Goal: Task Accomplishment & Management: Use online tool/utility

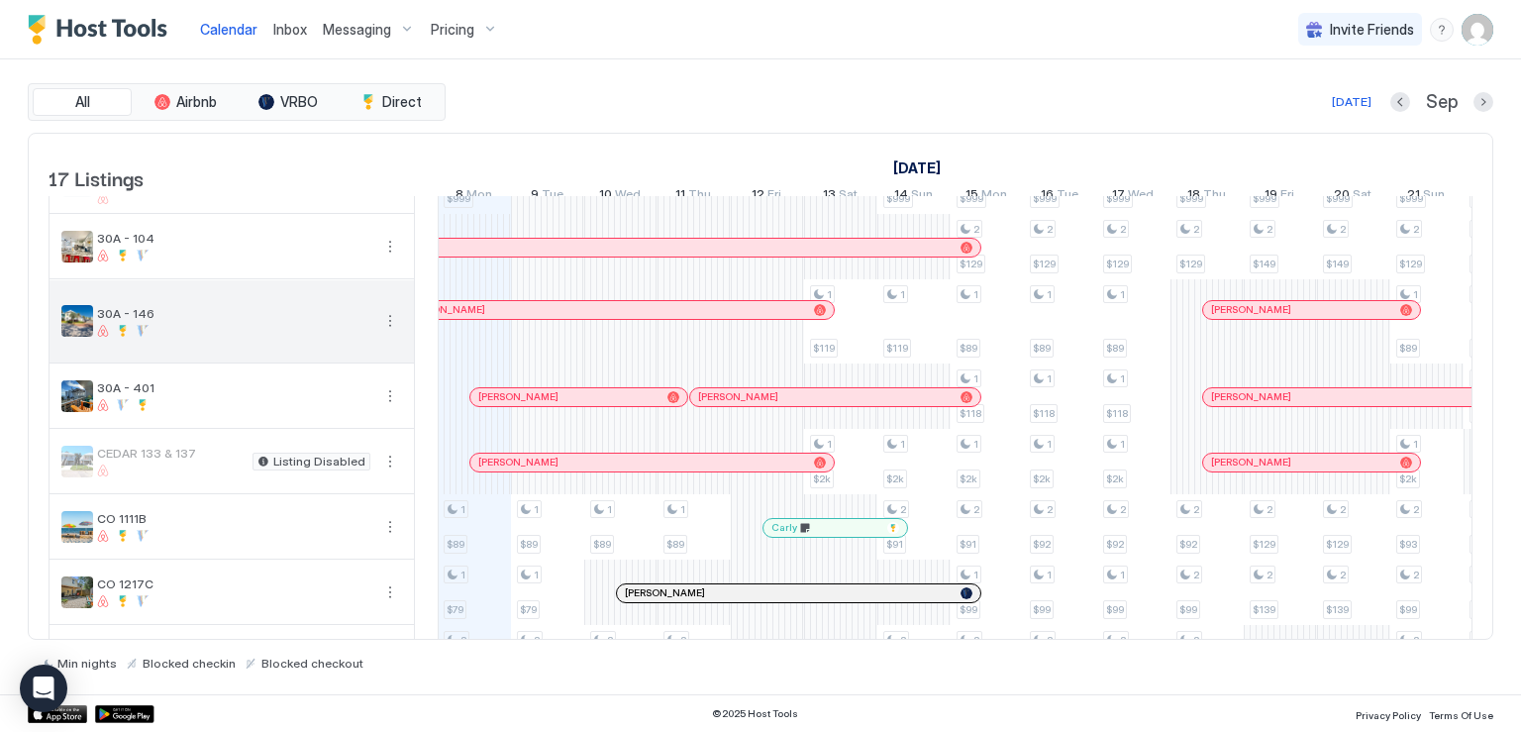
scroll to position [198, 0]
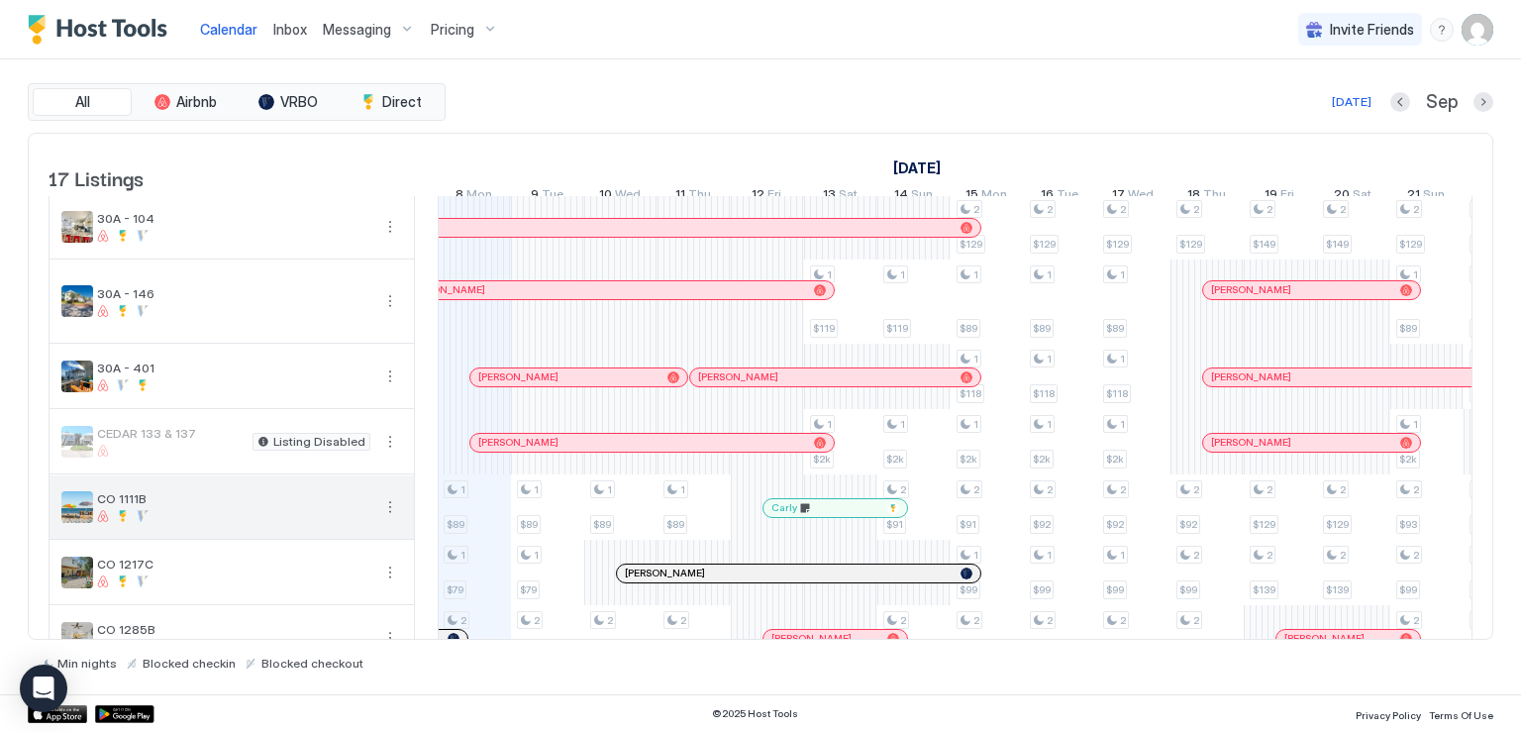
click at [388, 519] on button "More options" at bounding box center [390, 507] width 24 height 24
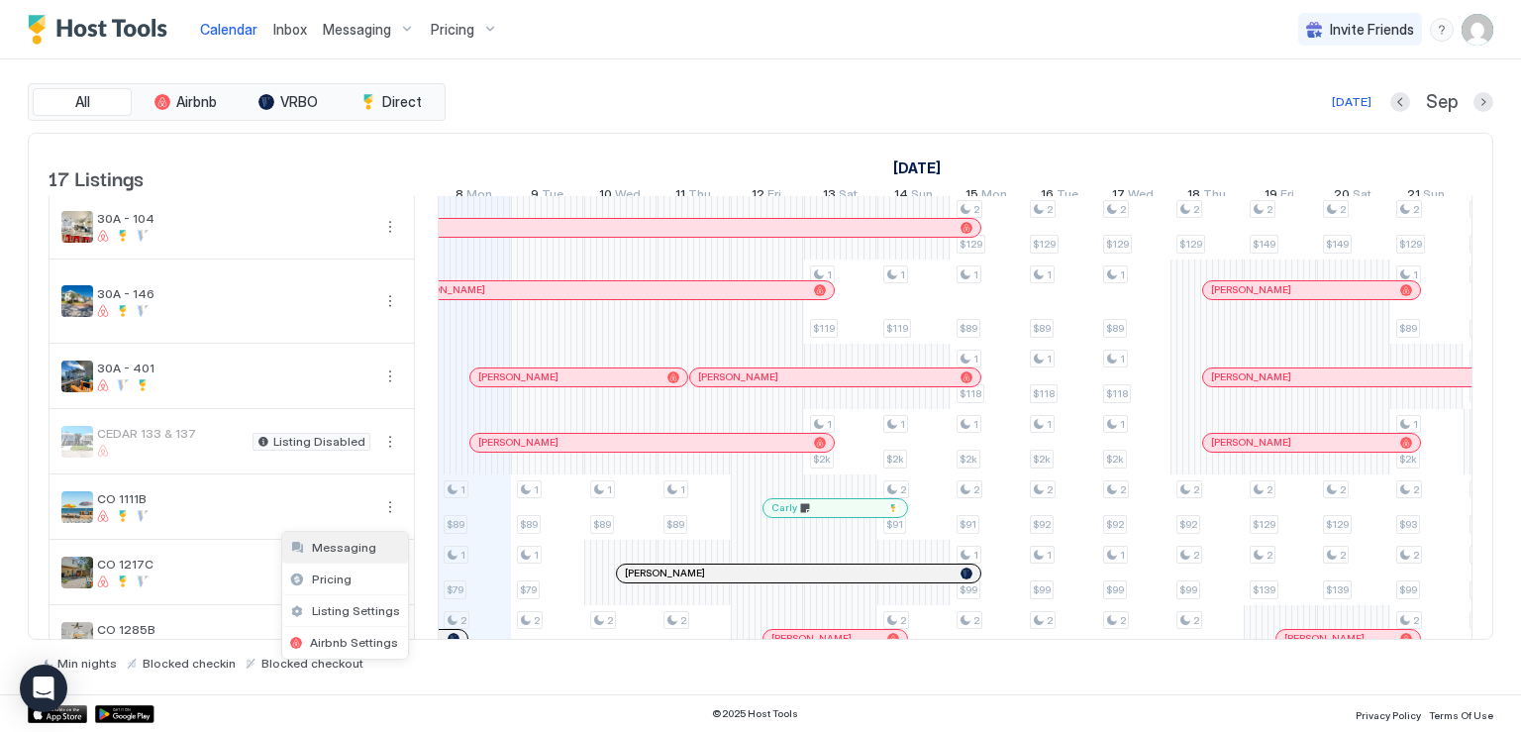
click at [358, 550] on span "Messaging" at bounding box center [344, 547] width 64 height 15
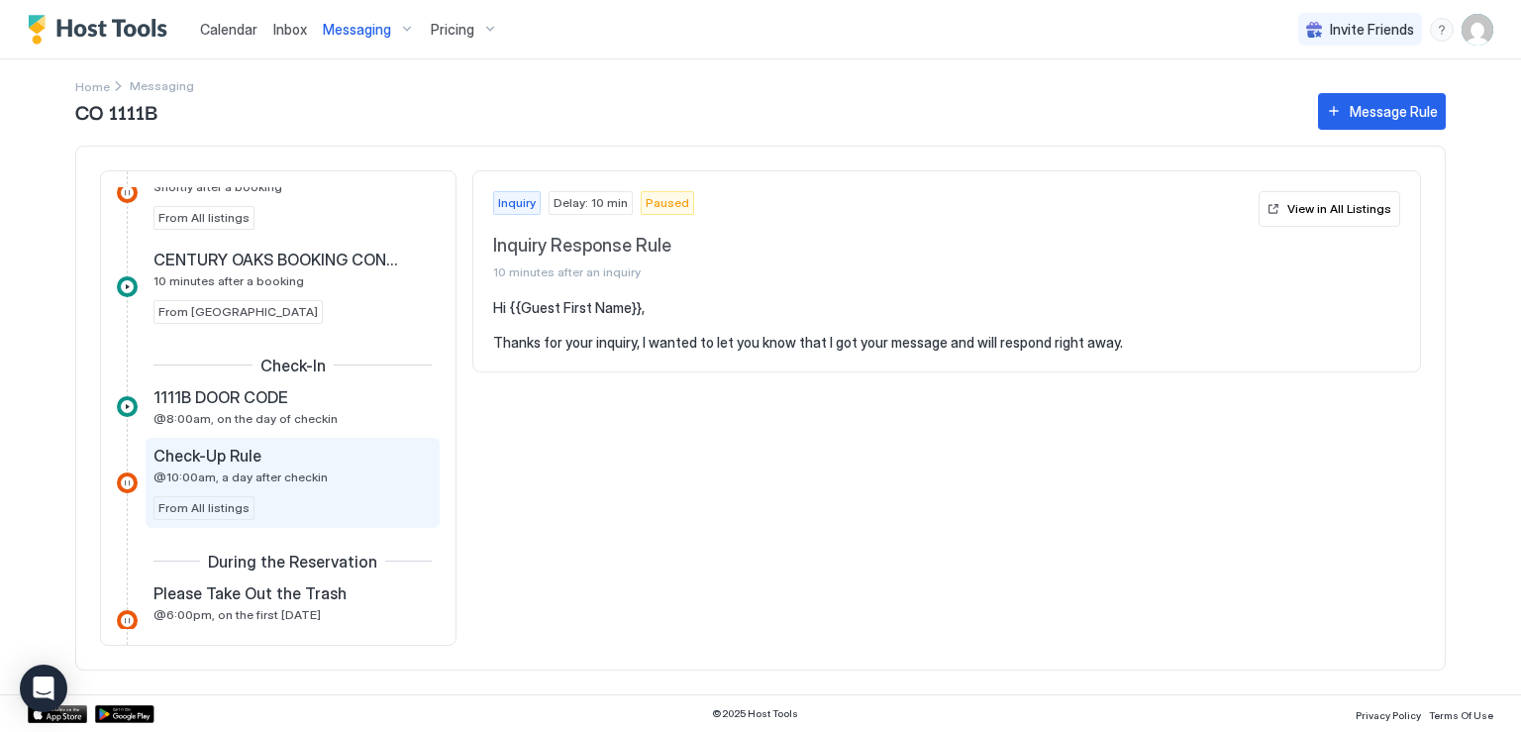
scroll to position [594, 0]
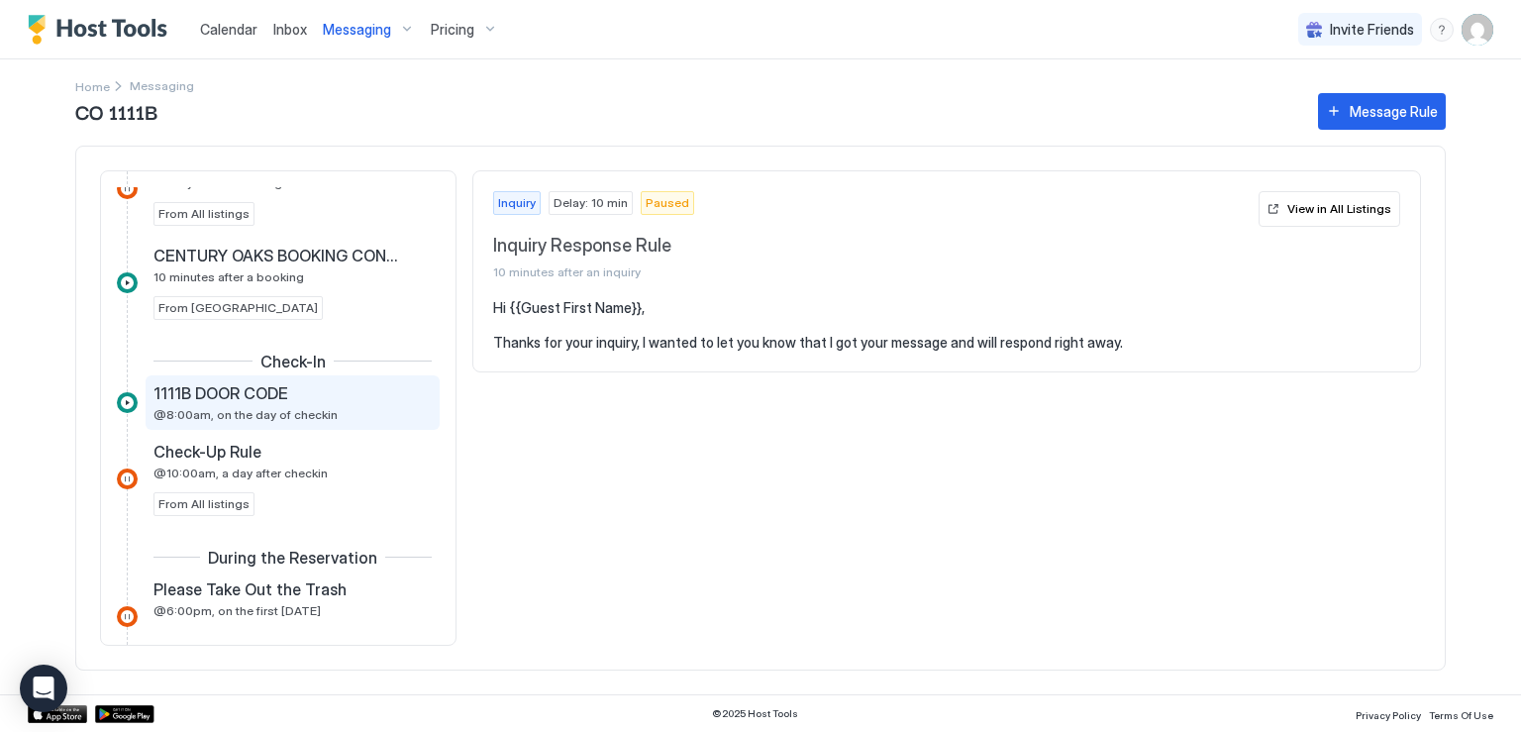
click at [303, 416] on span "@8:00am, on the day of checkin" at bounding box center [245, 414] width 184 height 15
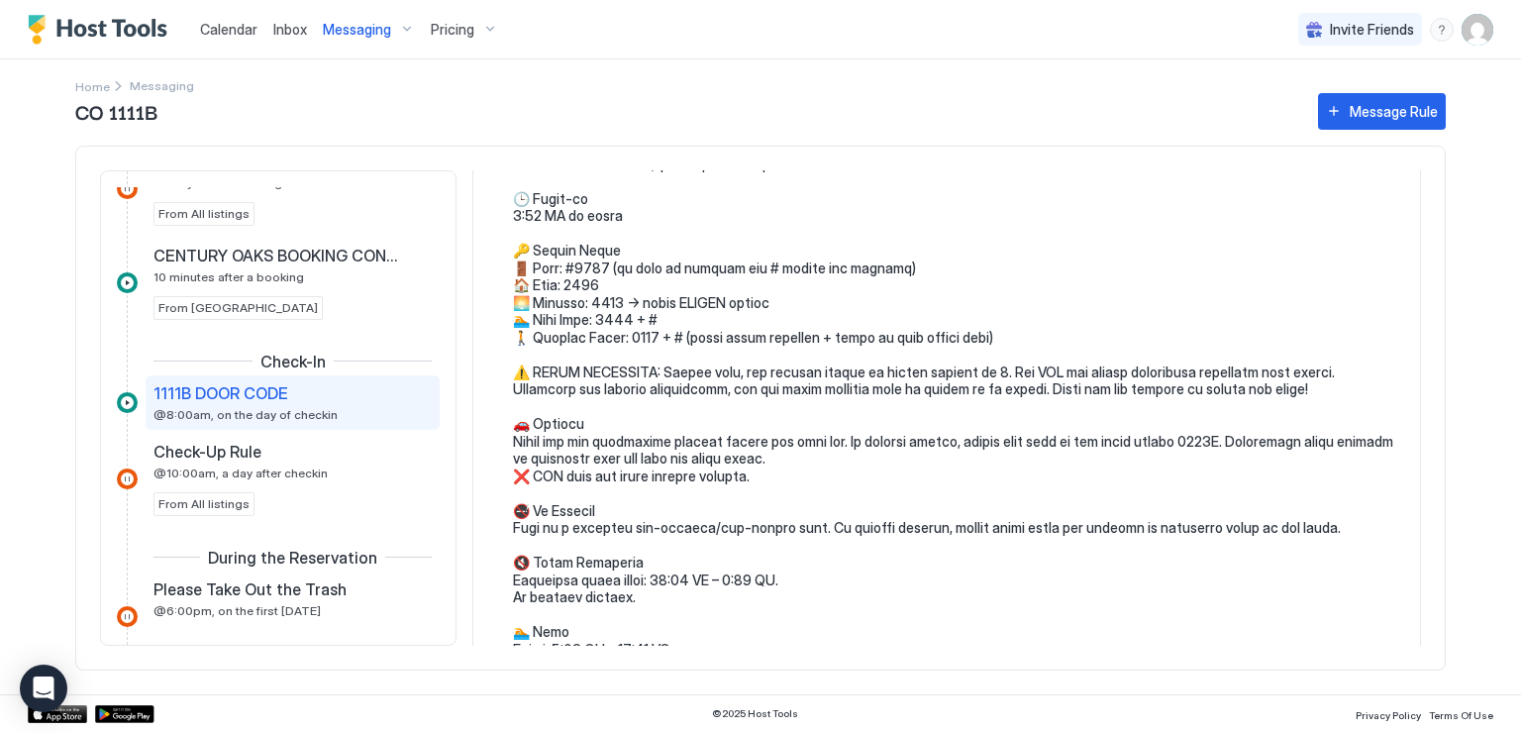
scroll to position [297, 0]
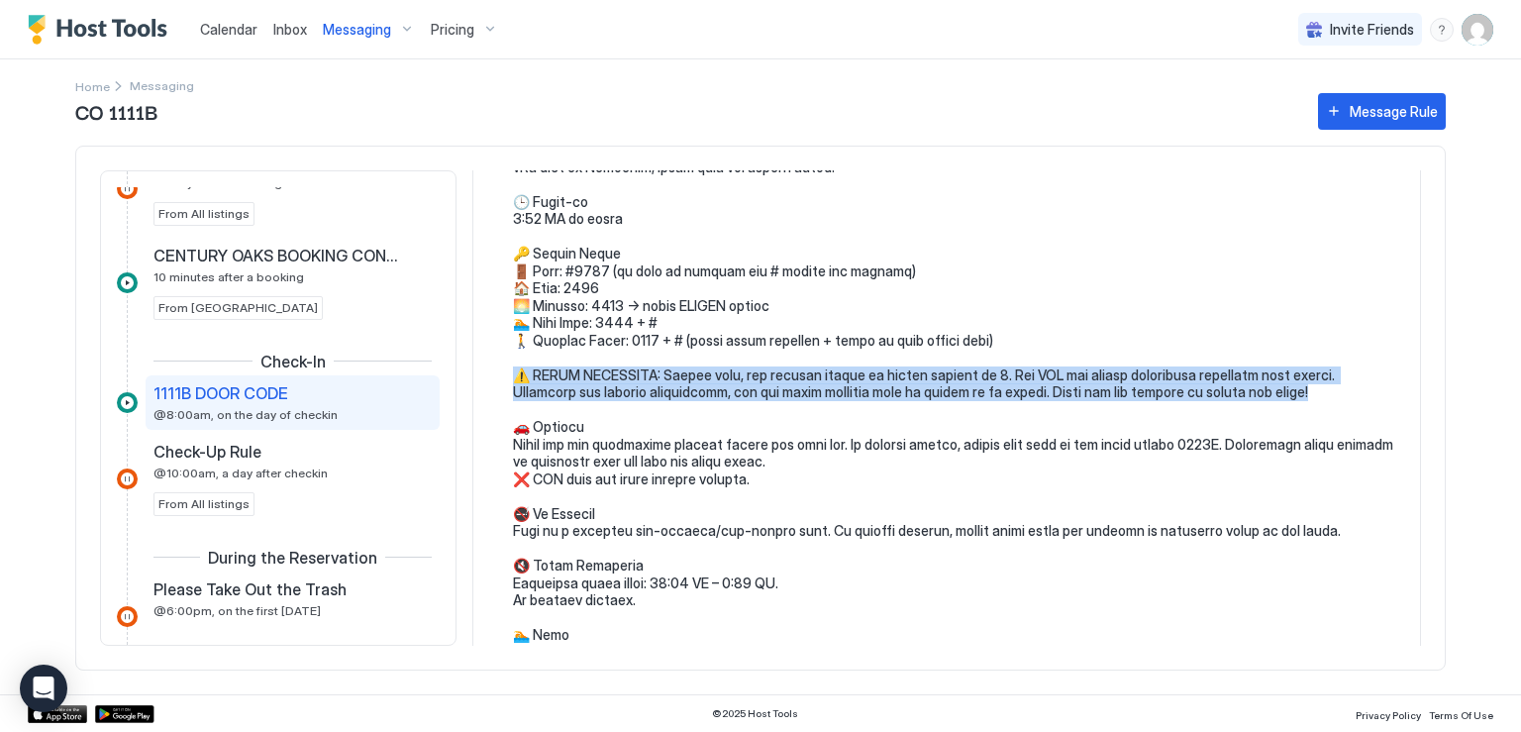
drag, startPoint x: 521, startPoint y: 389, endPoint x: 1307, endPoint y: 406, distance: 786.4
click at [1307, 406] on pre at bounding box center [956, 444] width 887 height 884
copy pre "OCCUPANCY: Please note, the maximum number of guests allowed is 8. Our HOA has …"
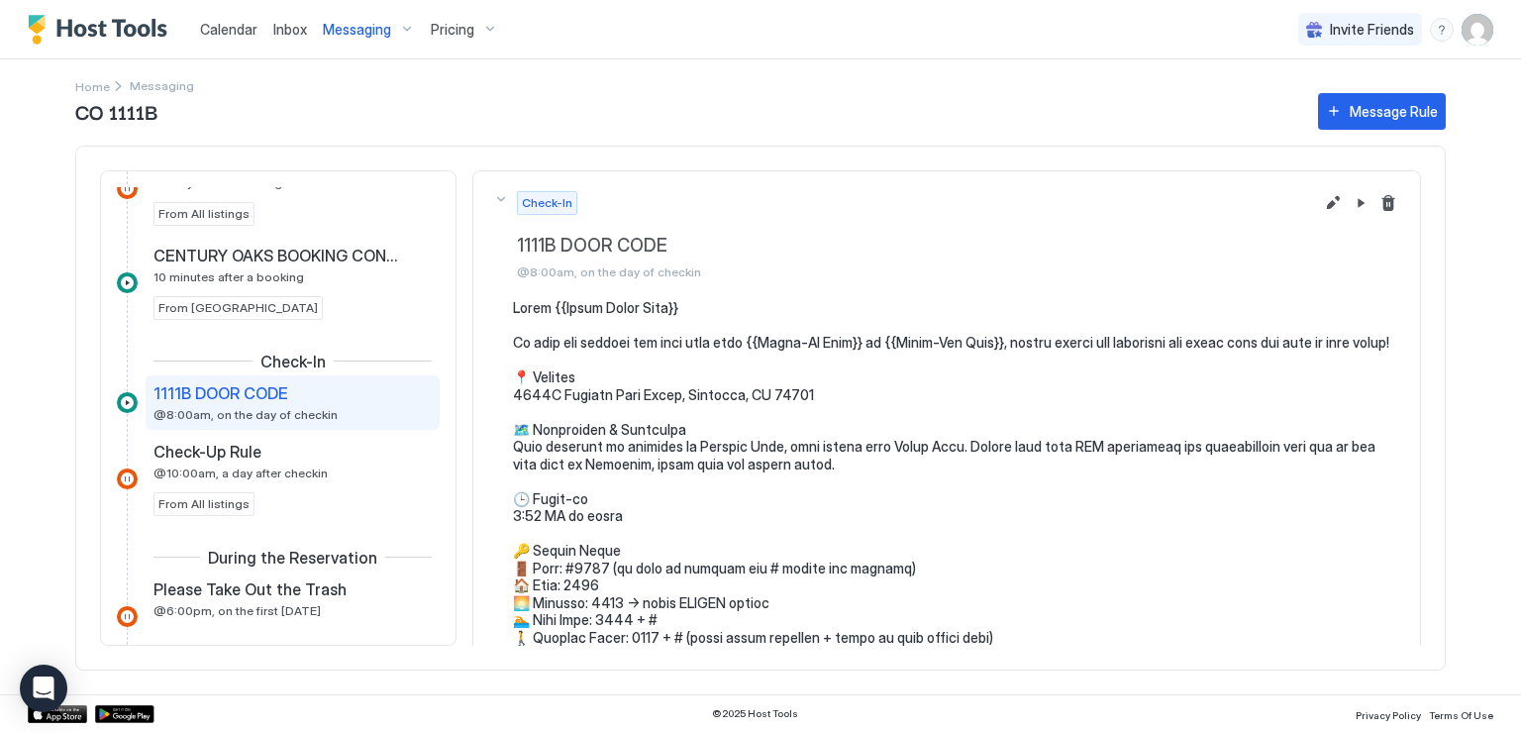
scroll to position [0, 0]
click at [634, 330] on pre at bounding box center [956, 741] width 887 height 884
click at [543, 334] on pre at bounding box center [956, 741] width 887 height 884
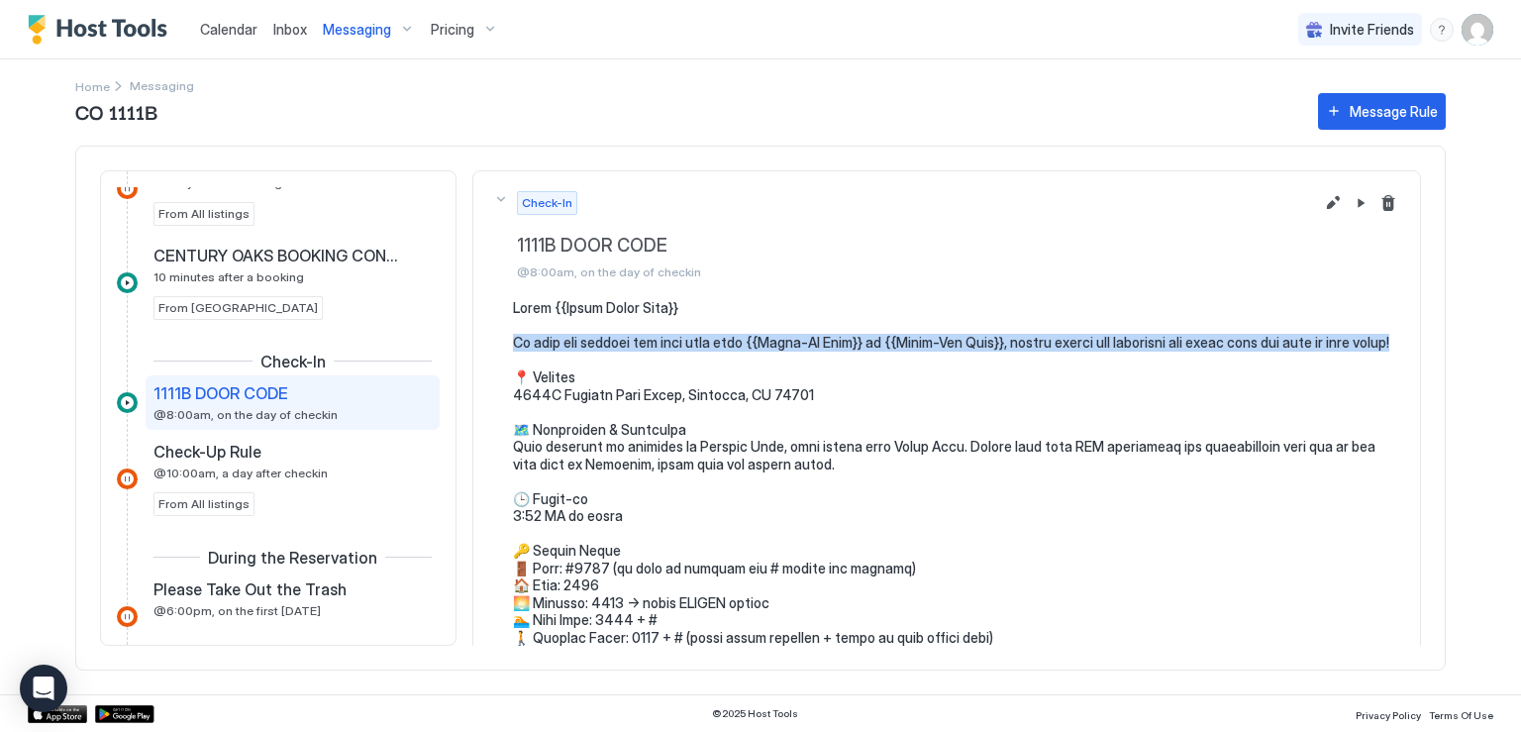
drag, startPoint x: 514, startPoint y: 340, endPoint x: 566, endPoint y: 353, distance: 54.3
click at [566, 353] on pre at bounding box center [956, 741] width 887 height 884
copy pre "To help you prepare for your stay from {{Check-In Date}} to {{Check-Out Date}},…"
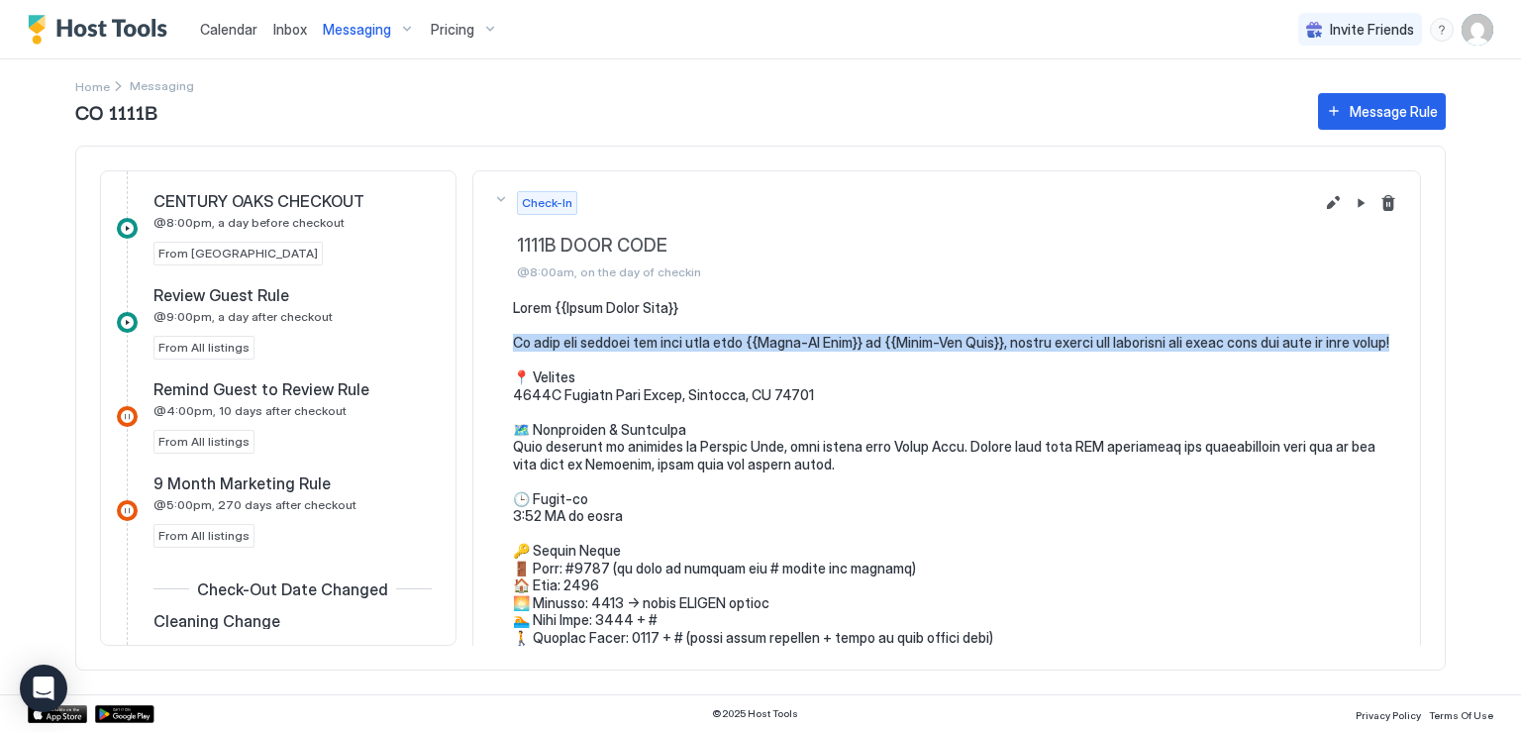
scroll to position [1115, 0]
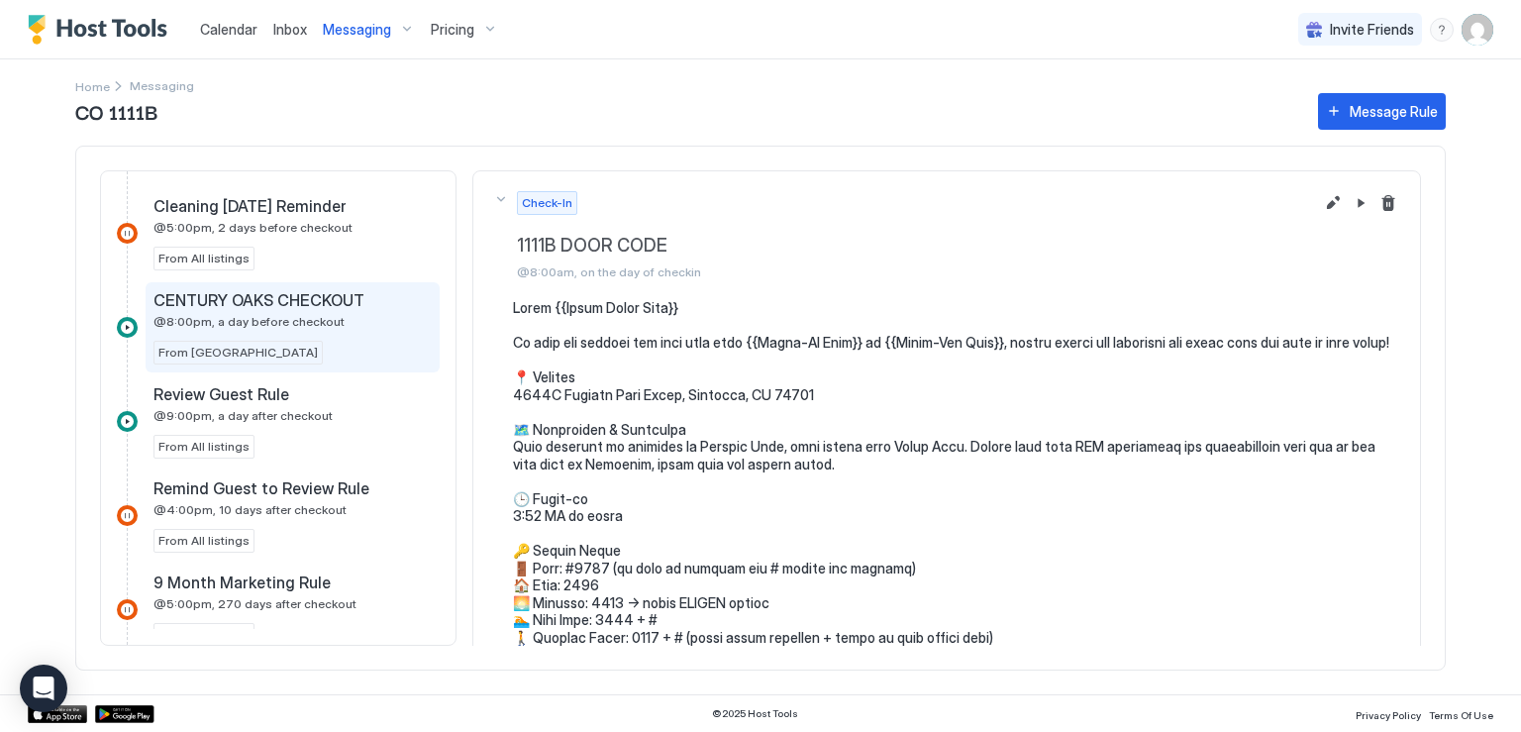
click at [277, 327] on div "CENTURY OAKS CHECKOUT @8:00pm, a day before checkout From [GEOGRAPHIC_DATA]" at bounding box center [292, 327] width 278 height 74
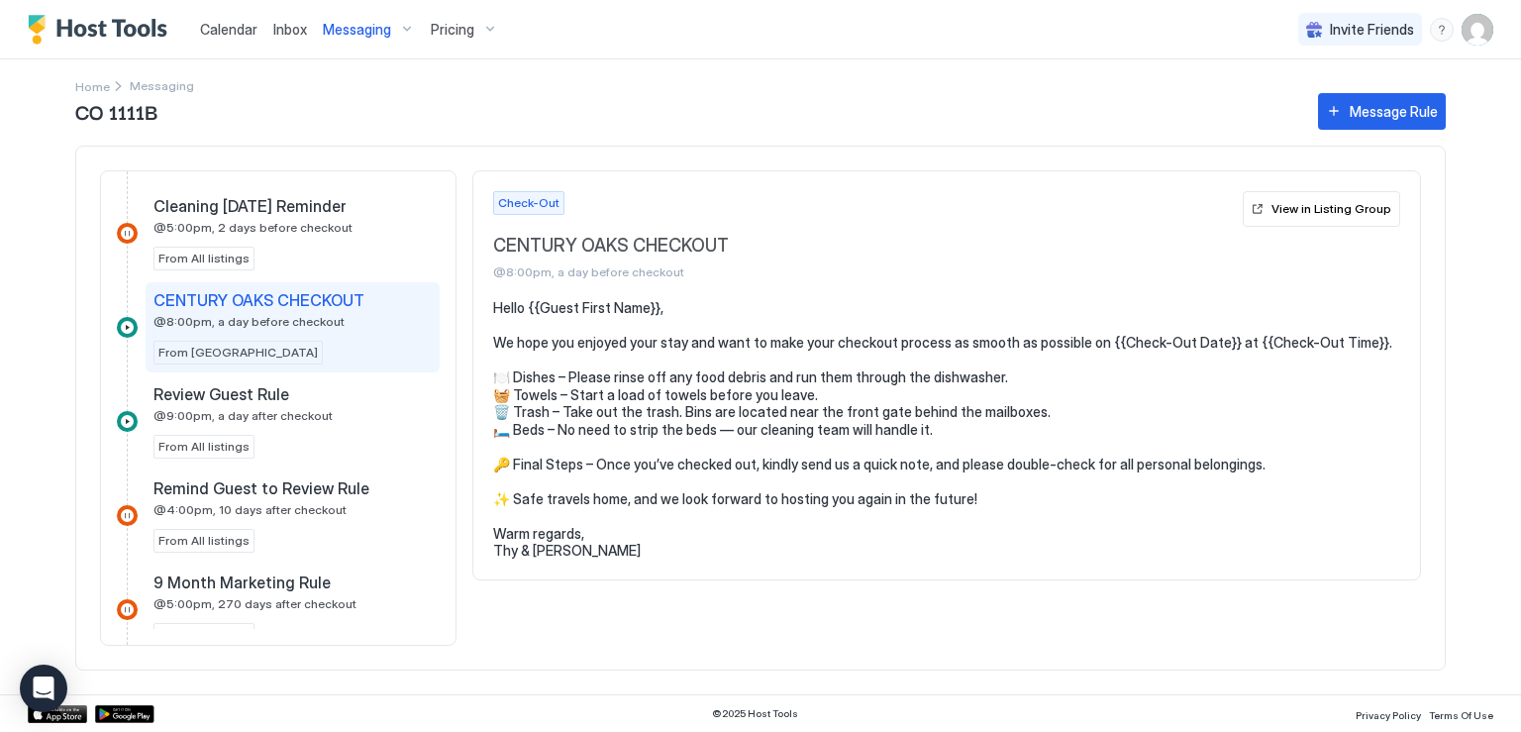
click at [574, 378] on pre "Hello {{Guest First Name}}, We hope you enjoyed your stay and want to make your…" at bounding box center [946, 429] width 907 height 260
click at [531, 314] on pre "Hello {{Guest First Name}}, We hope you enjoyed your stay and want to make your…" at bounding box center [946, 429] width 907 height 260
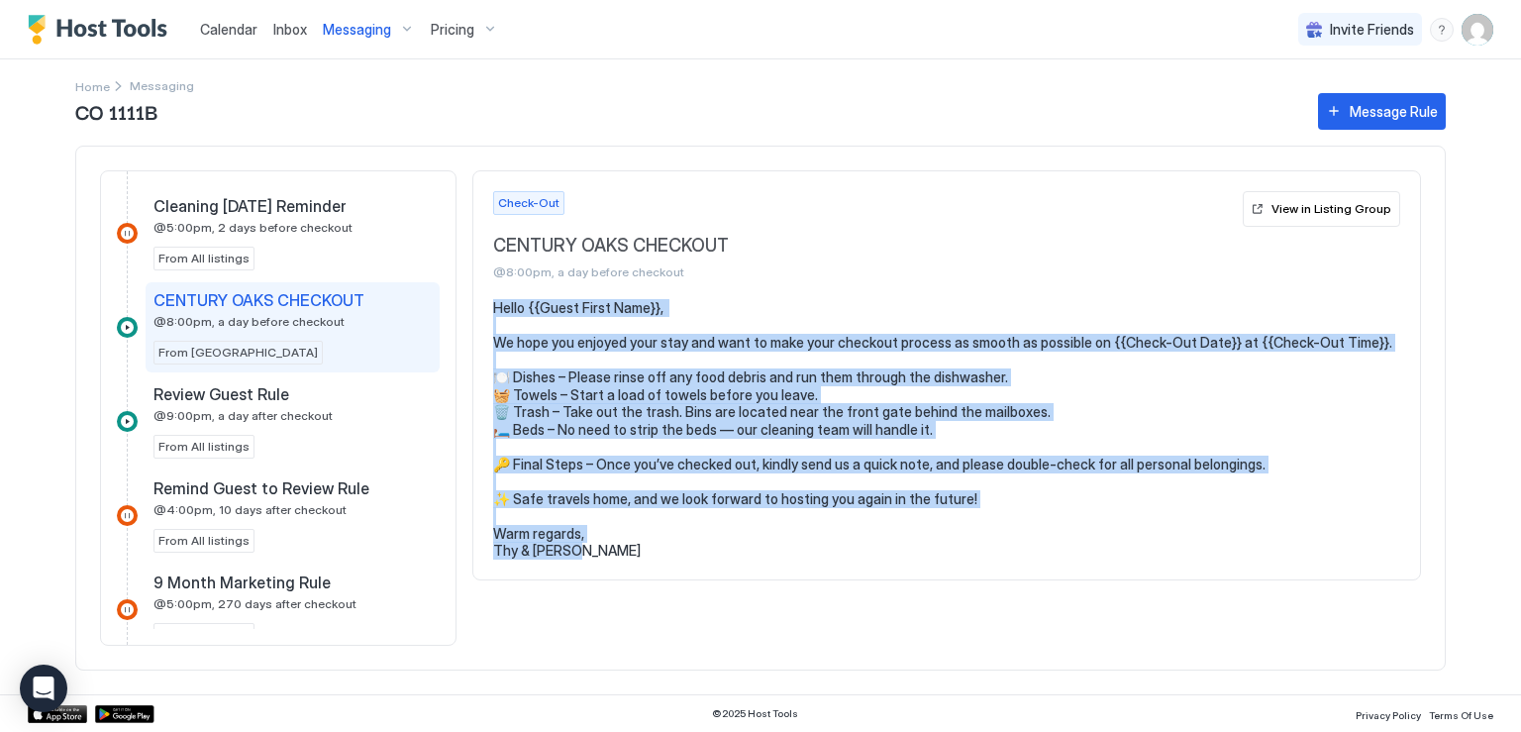
drag, startPoint x: 495, startPoint y: 306, endPoint x: 579, endPoint y: 545, distance: 253.0
click at [579, 545] on pre "Hello {{Guest First Name}}, We hope you enjoyed your stay and want to make your…" at bounding box center [946, 429] width 907 height 260
copy pre "Hello {{Guest First Name}}, We hope you enjoyed your stay and want to make your…"
